Goal: Task Accomplishment & Management: Manage account settings

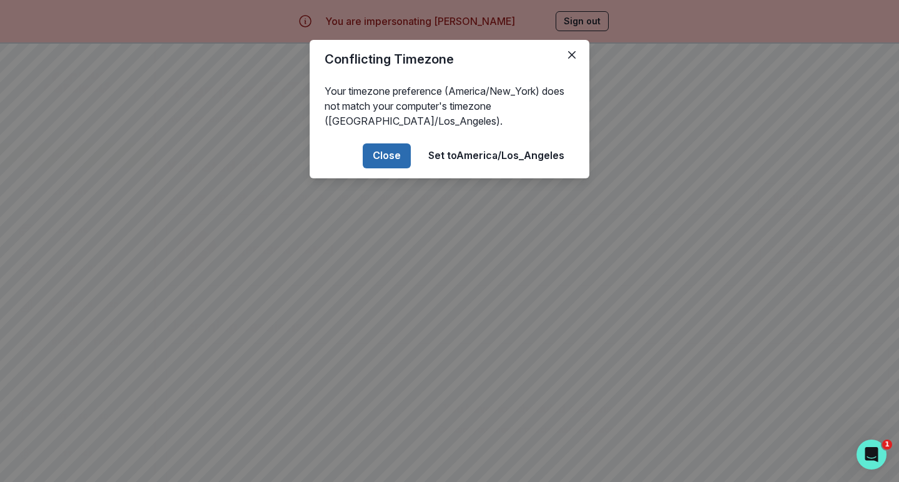
click at [379, 149] on button "Close" at bounding box center [387, 156] width 48 height 25
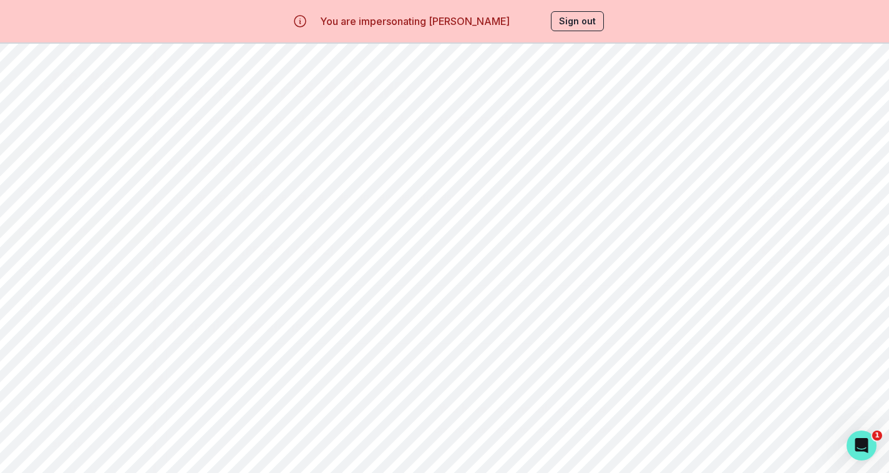
click at [73, 223] on div "Billing" at bounding box center [86, 230] width 135 height 15
click at [595, 308] on div at bounding box center [522, 298] width 713 height 20
click at [585, 22] on button "Sign out" at bounding box center [577, 21] width 53 height 20
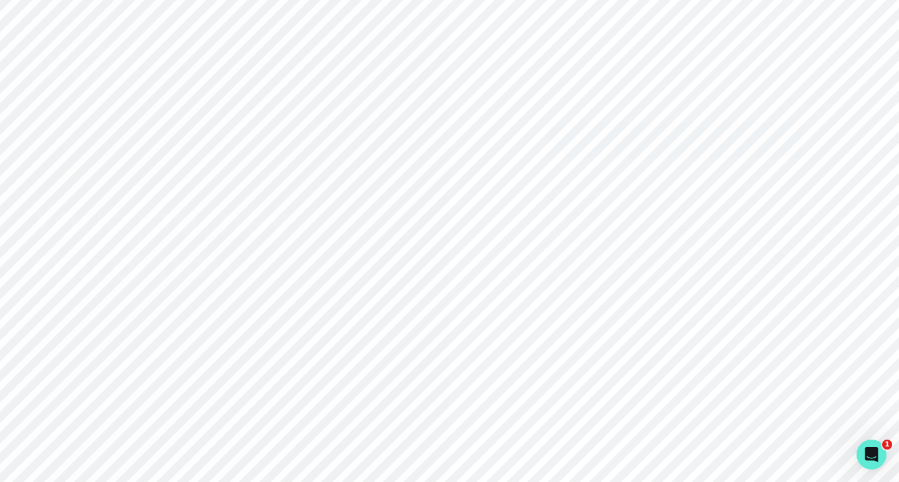
click at [689, 134] on p "Sign in with Google" at bounding box center [683, 139] width 90 height 15
